Goal: Check status: Check status

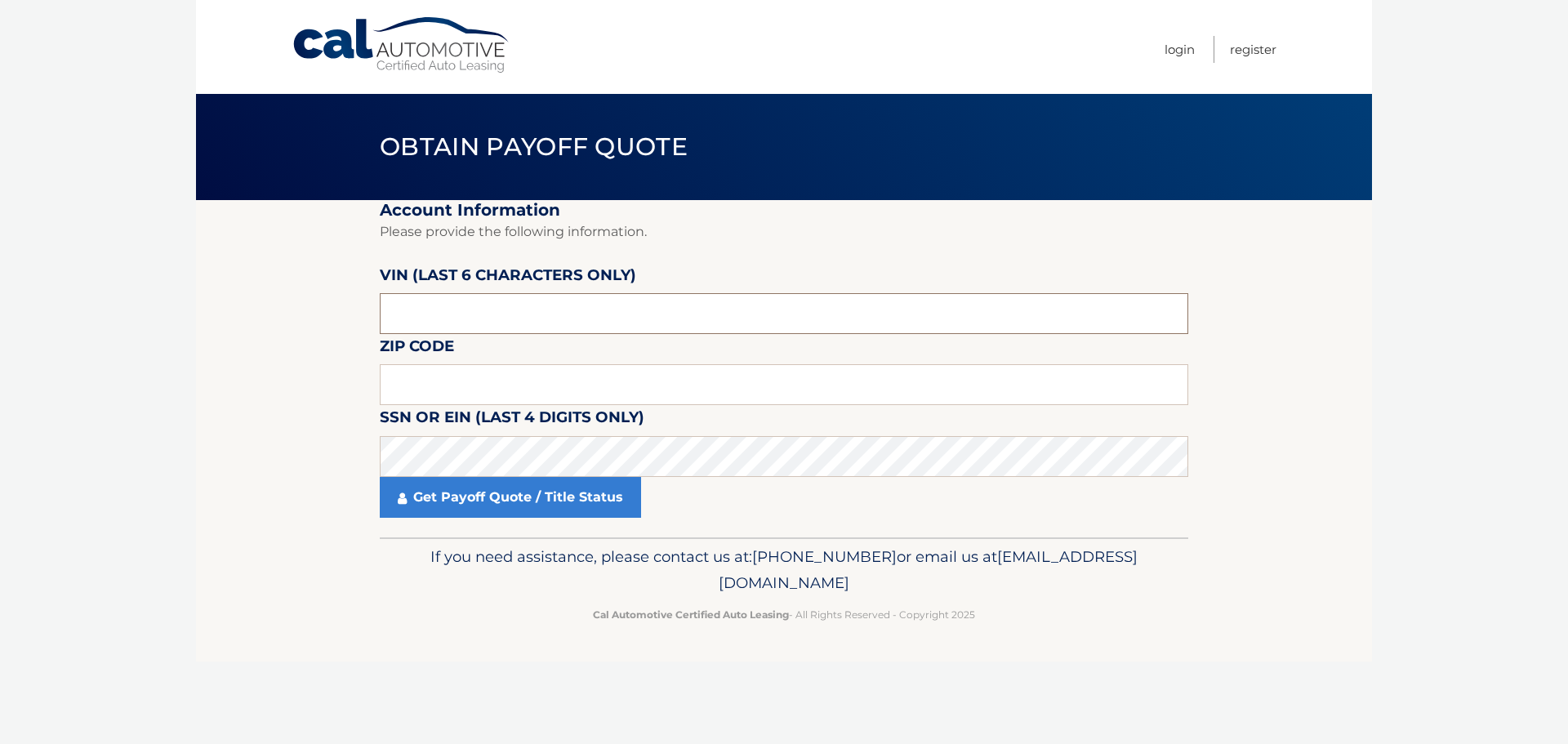
click at [418, 294] on input "text" at bounding box center [784, 314] width 808 height 41
click at [427, 307] on input "text" at bounding box center [784, 314] width 808 height 41
type input "318376"
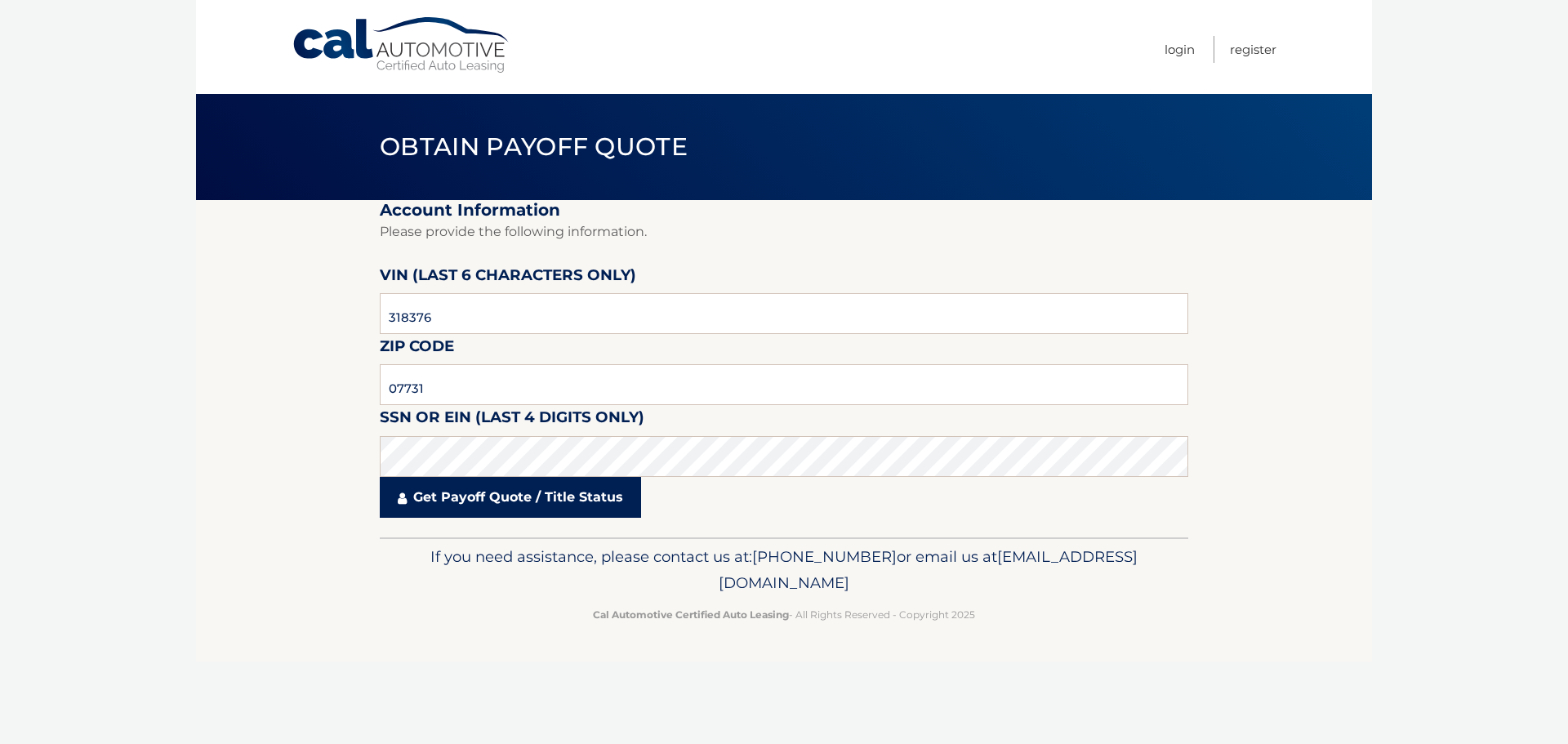
click at [472, 509] on link "Get Payoff Quote / Title Status" at bounding box center [510, 497] width 261 height 41
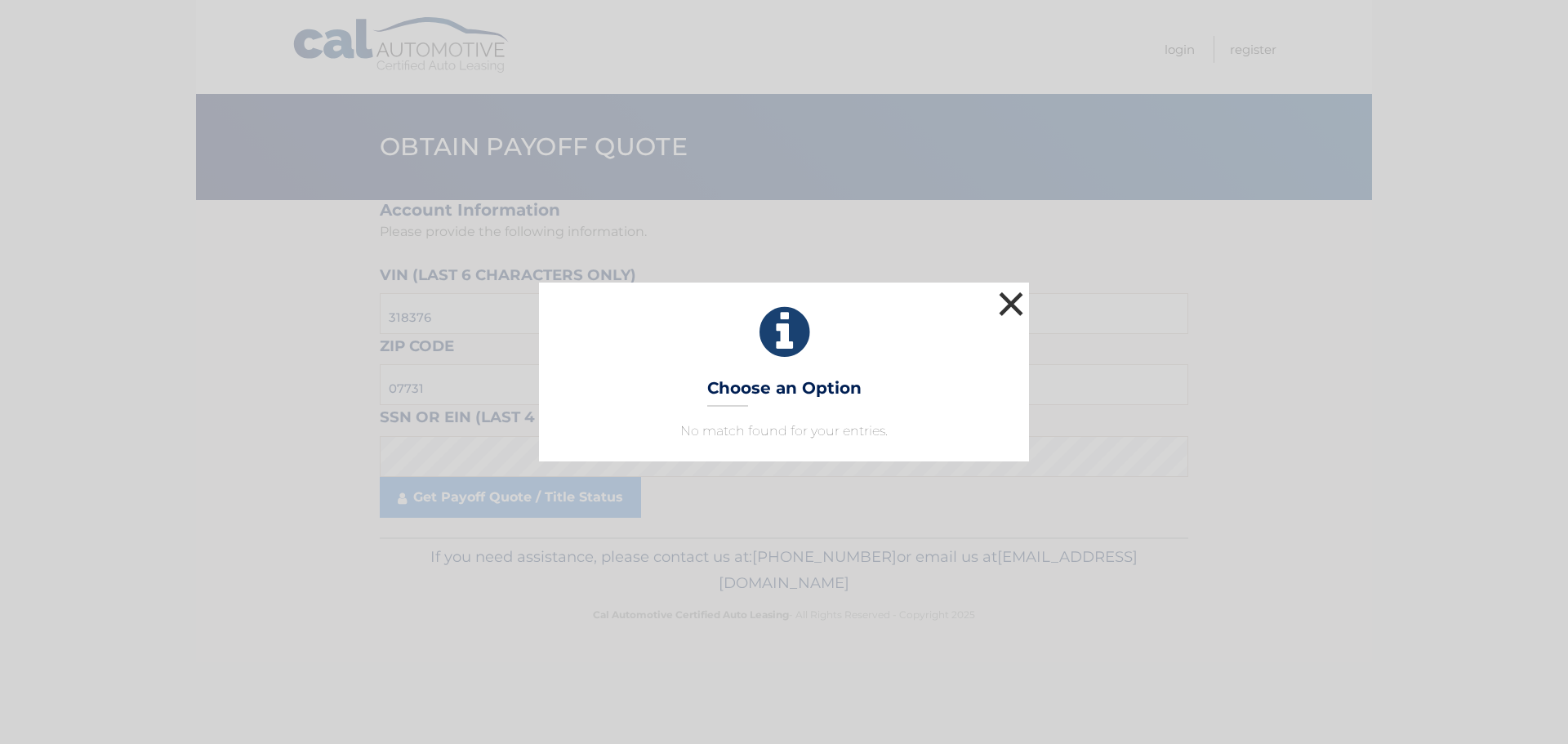
click at [1008, 300] on button "×" at bounding box center [1011, 304] width 33 height 33
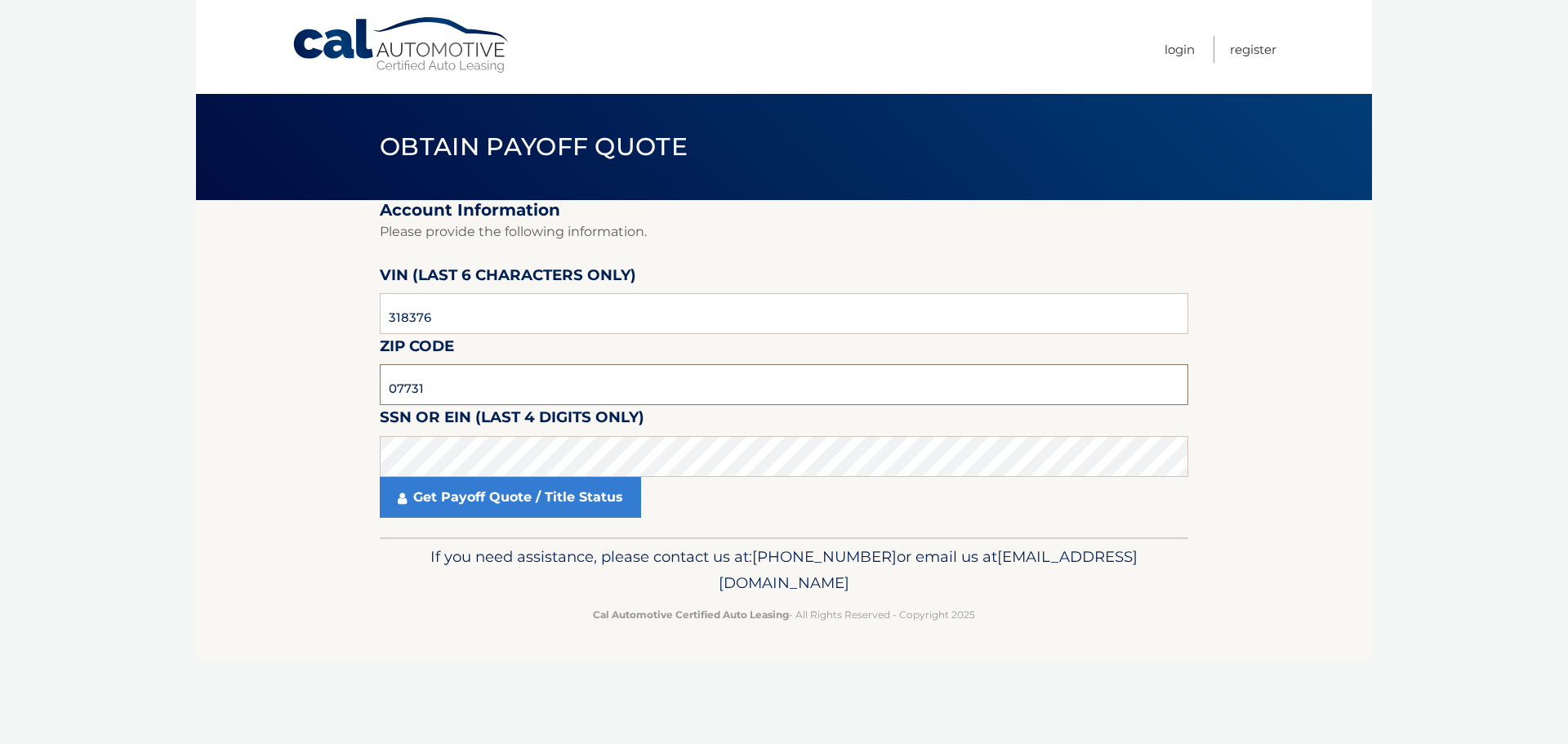
click at [460, 380] on input "07731" at bounding box center [784, 384] width 808 height 41
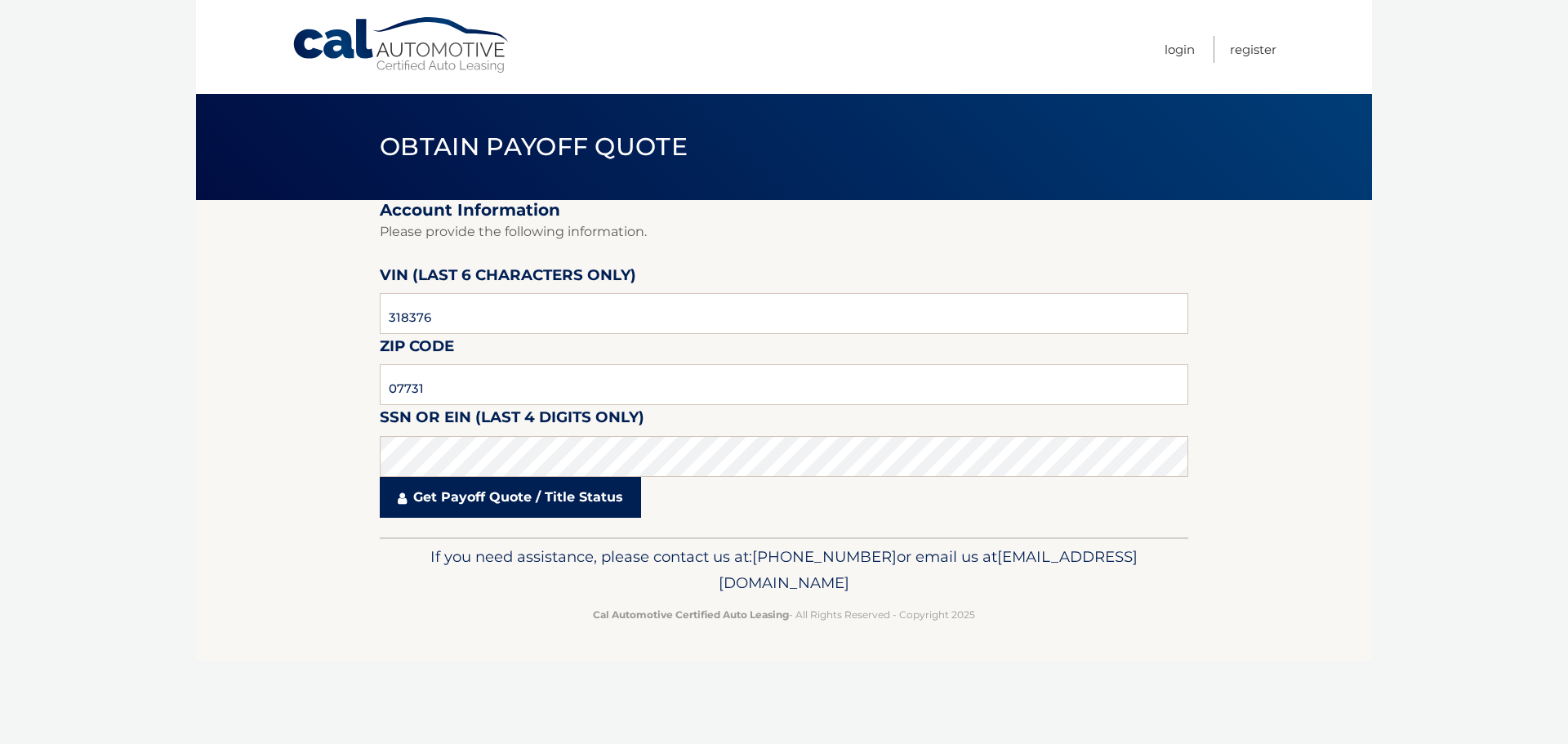
click at [447, 506] on link "Get Payoff Quote / Title Status" at bounding box center [510, 497] width 261 height 41
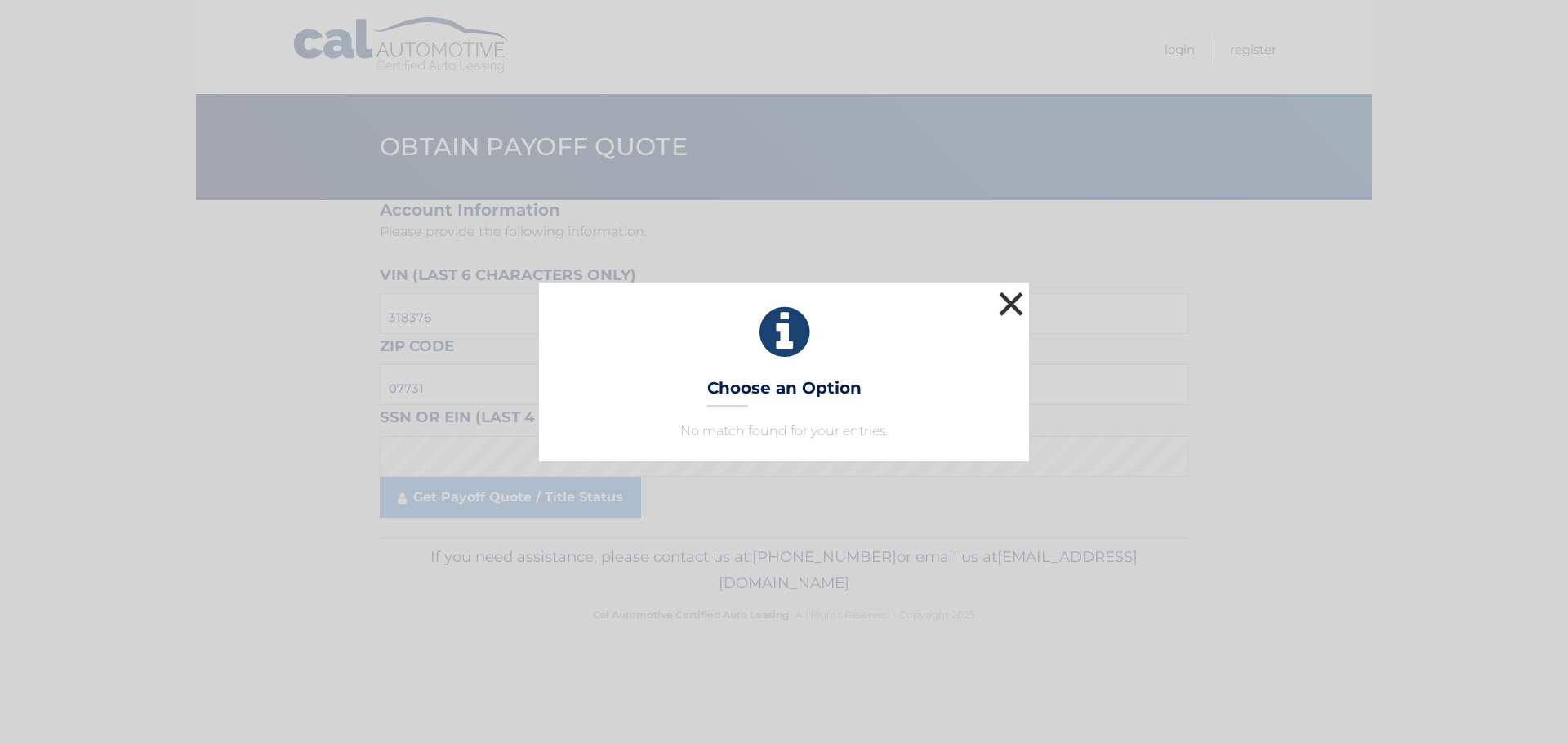
click at [1014, 306] on button "×" at bounding box center [1011, 304] width 33 height 33
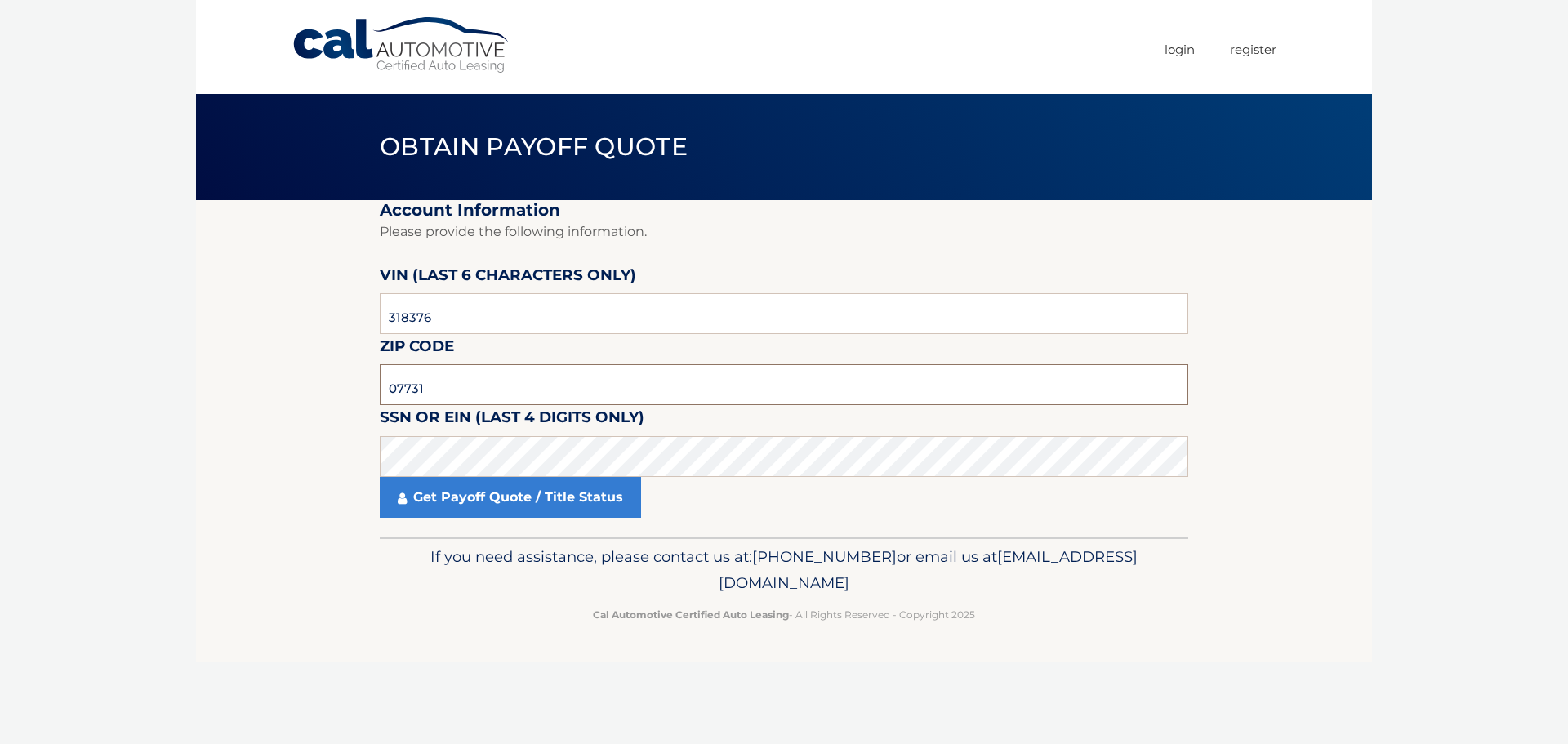
drag, startPoint x: 362, startPoint y: 381, endPoint x: 323, endPoint y: 375, distance: 39.5
click at [323, 375] on section "Account Information Please provide the following information. [PERSON_NAME] (la…" at bounding box center [784, 369] width 1176 height 337
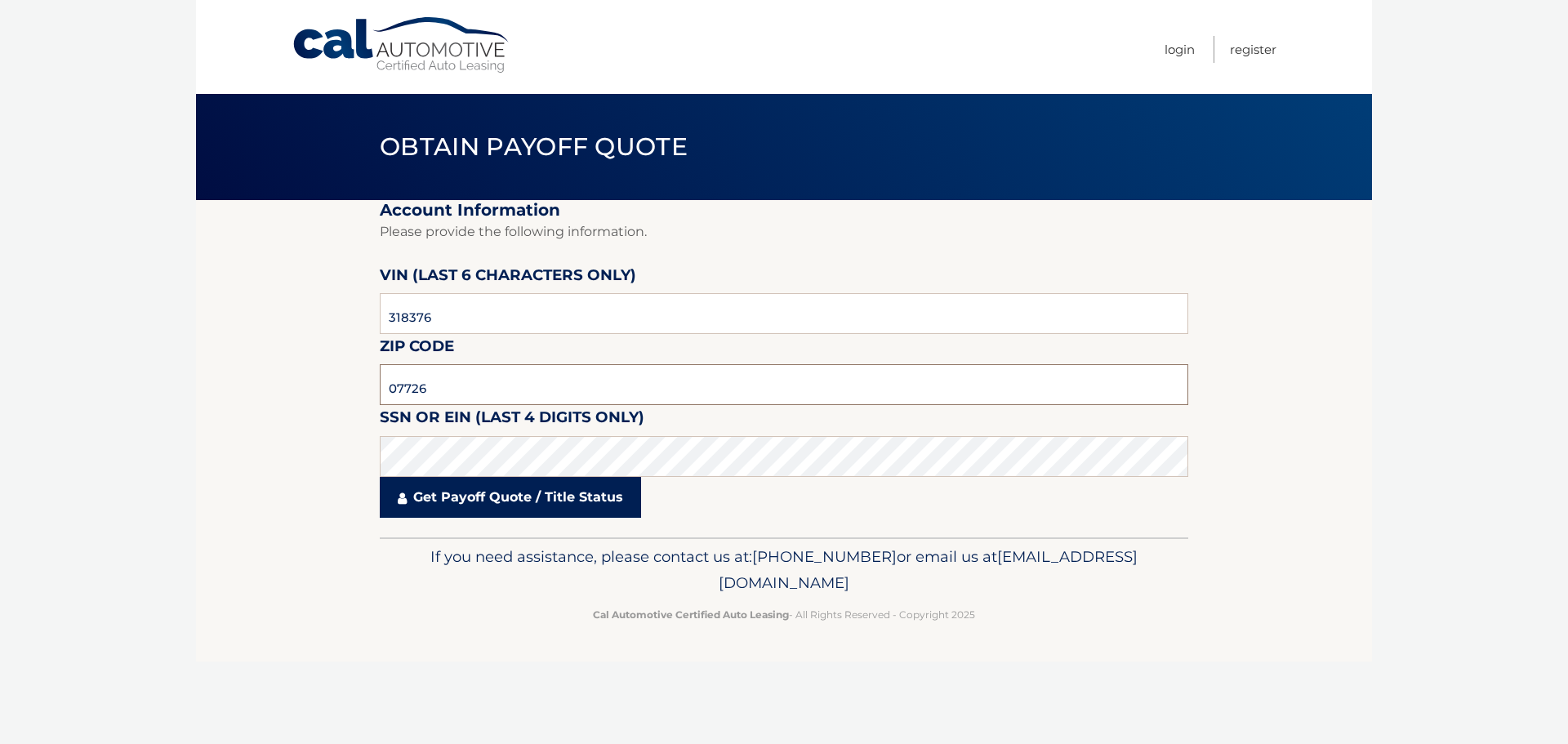
type input "07726"
click at [485, 493] on link "Get Payoff Quote / Title Status" at bounding box center [510, 497] width 261 height 41
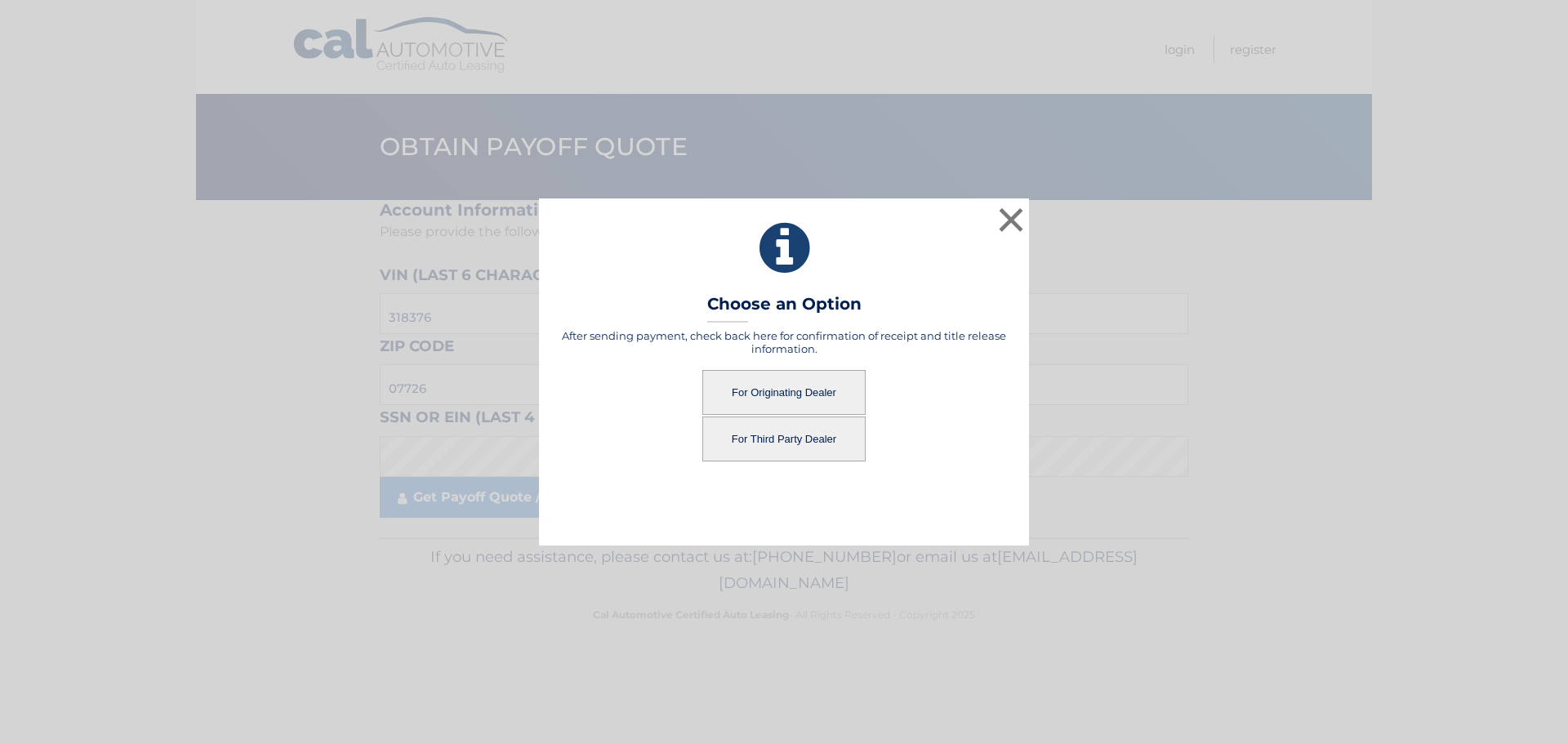
click at [782, 436] on button "For Third Party Dealer" at bounding box center [784, 440] width 163 height 45
click at [787, 438] on button "For Third Party Dealer" at bounding box center [784, 440] width 163 height 45
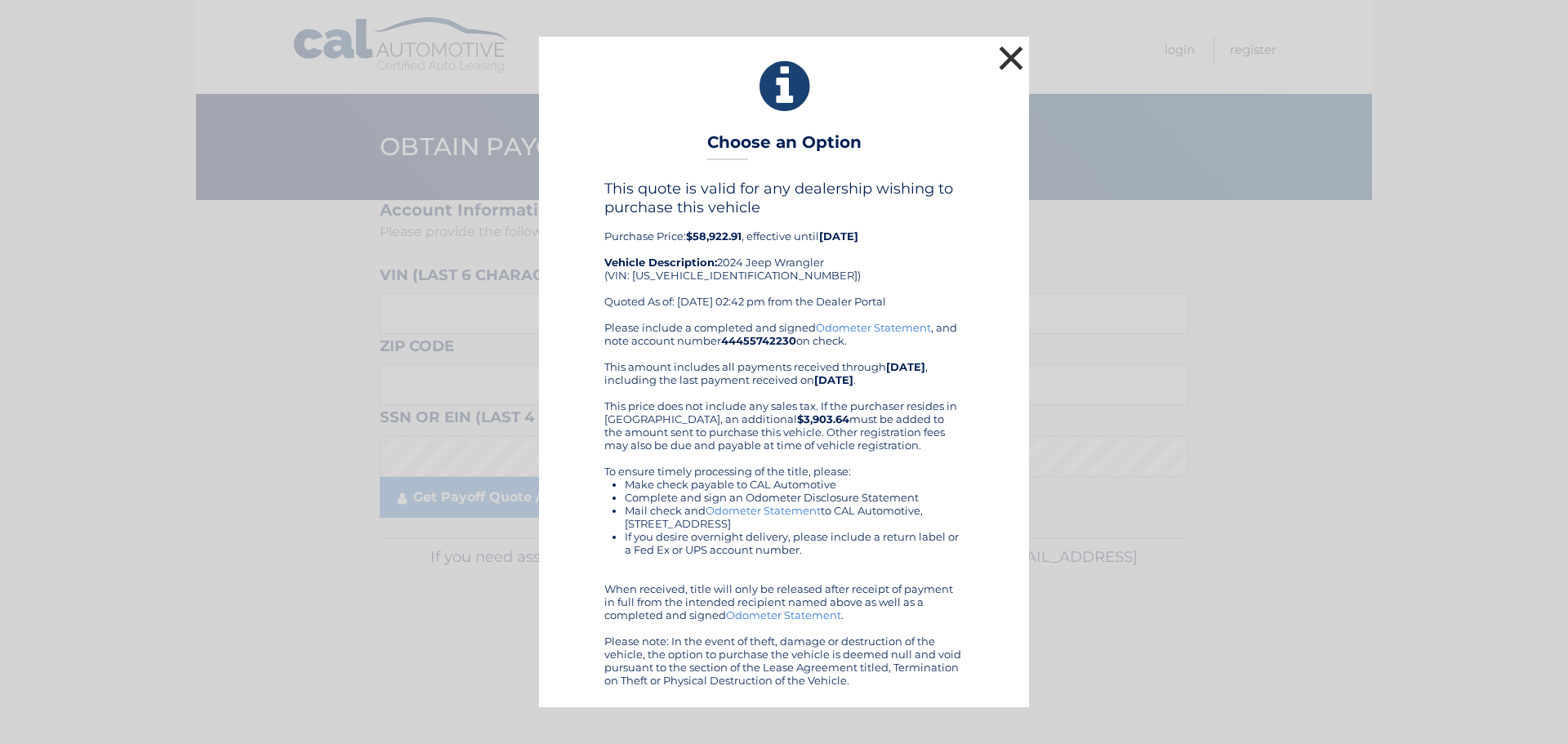
click at [1010, 64] on button "×" at bounding box center [1011, 58] width 33 height 33
